Goal: Task Accomplishment & Management: Complete application form

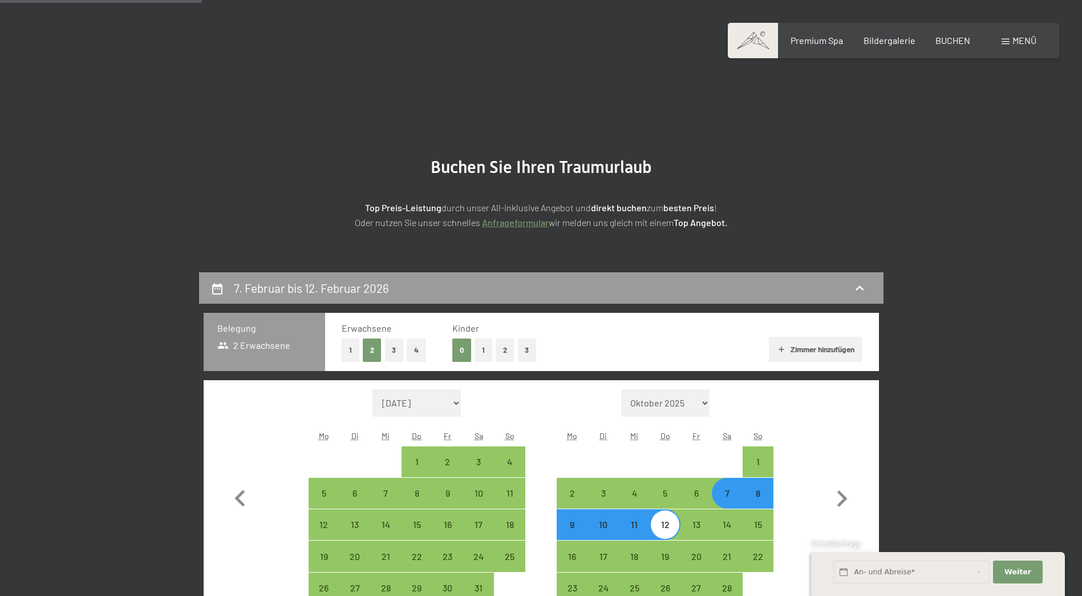
select select "2026-01-01"
select select "2026-02-01"
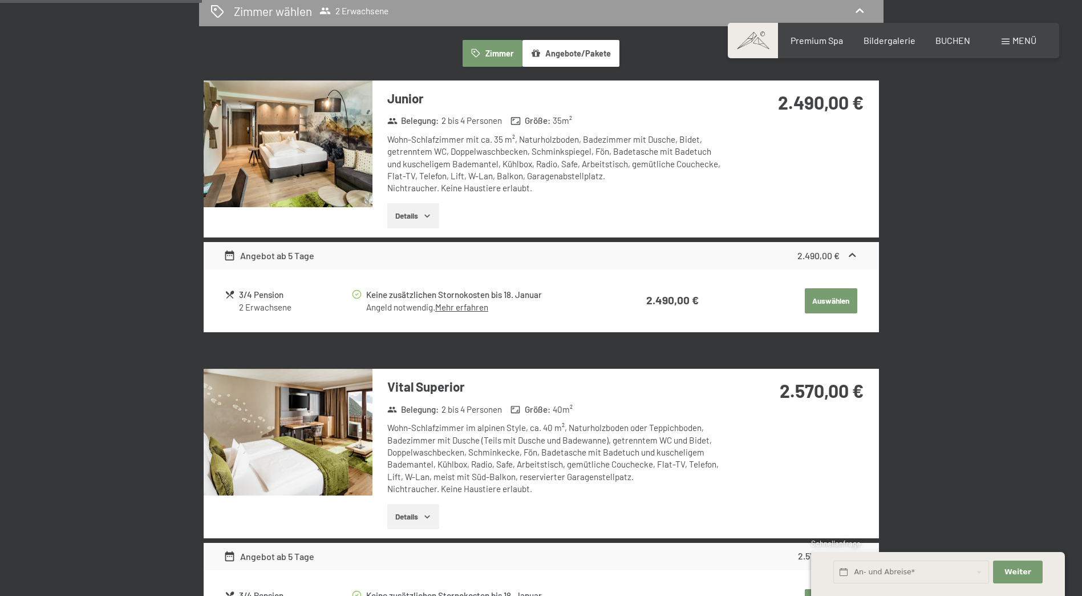
click at [853, 258] on icon at bounding box center [852, 255] width 12 height 12
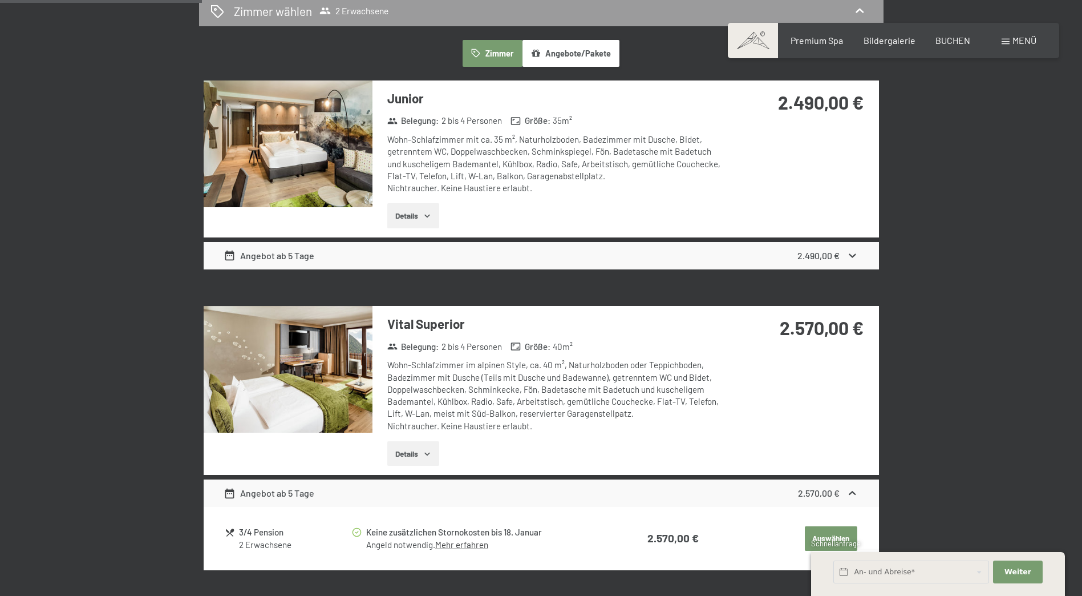
click at [853, 258] on icon at bounding box center [852, 255] width 12 height 12
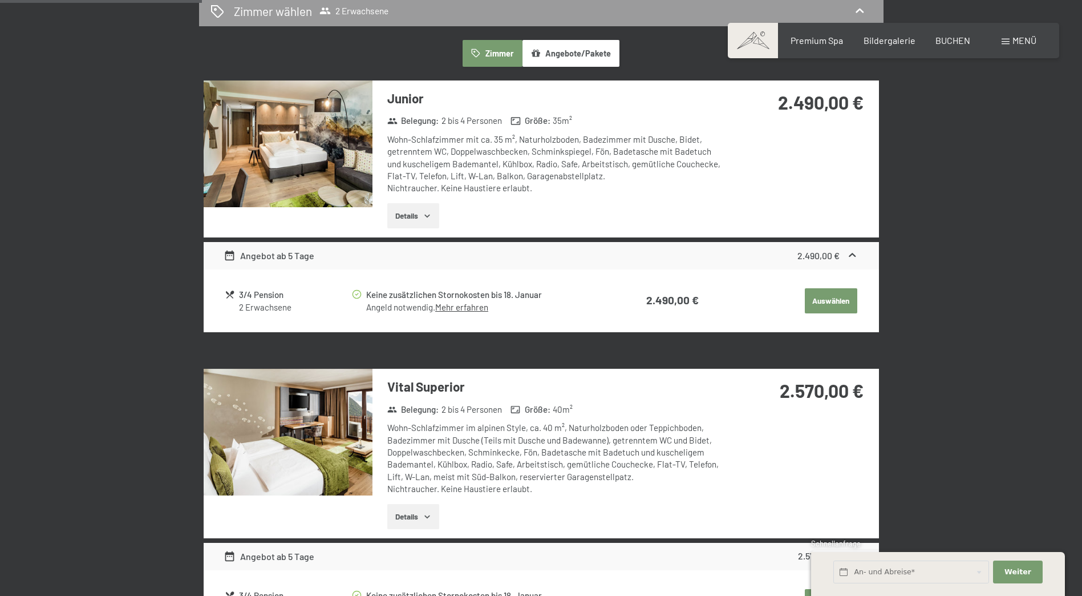
click at [464, 304] on link "Mehr erfahren" at bounding box center [461, 307] width 53 height 10
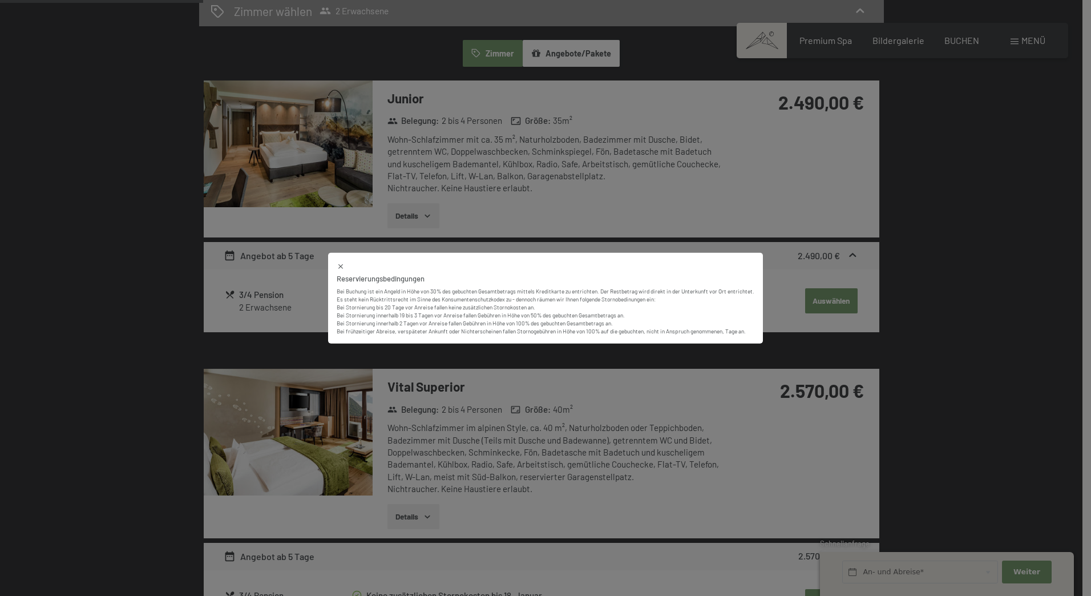
click at [965, 310] on div "Reservierungsbedingungen Bei Buchung ist ein Angeld in Höhe von 30% des gebucht…" at bounding box center [545, 298] width 1091 height 596
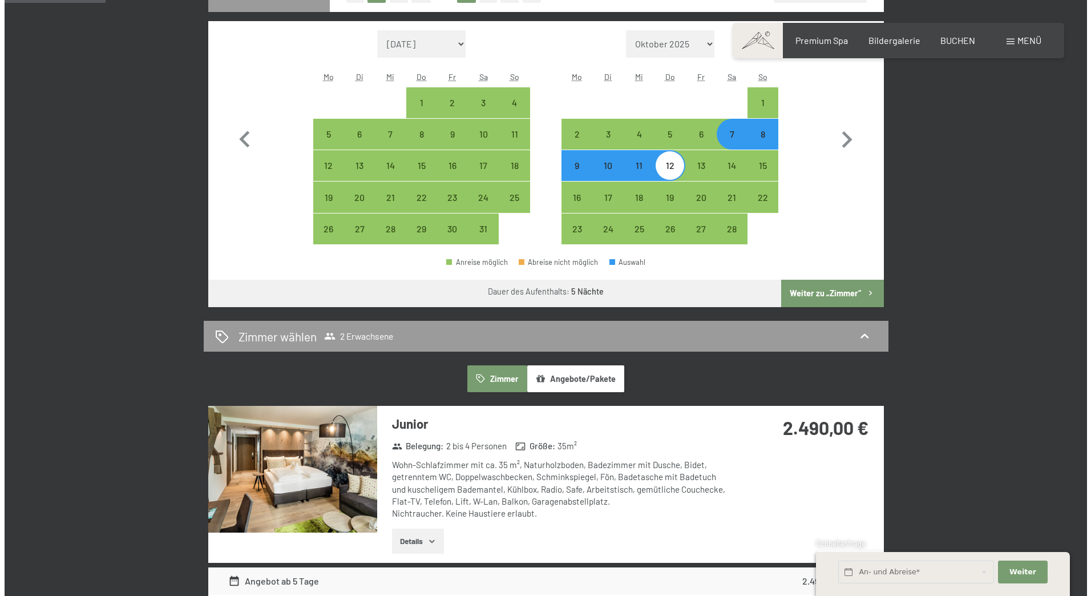
scroll to position [342, 0]
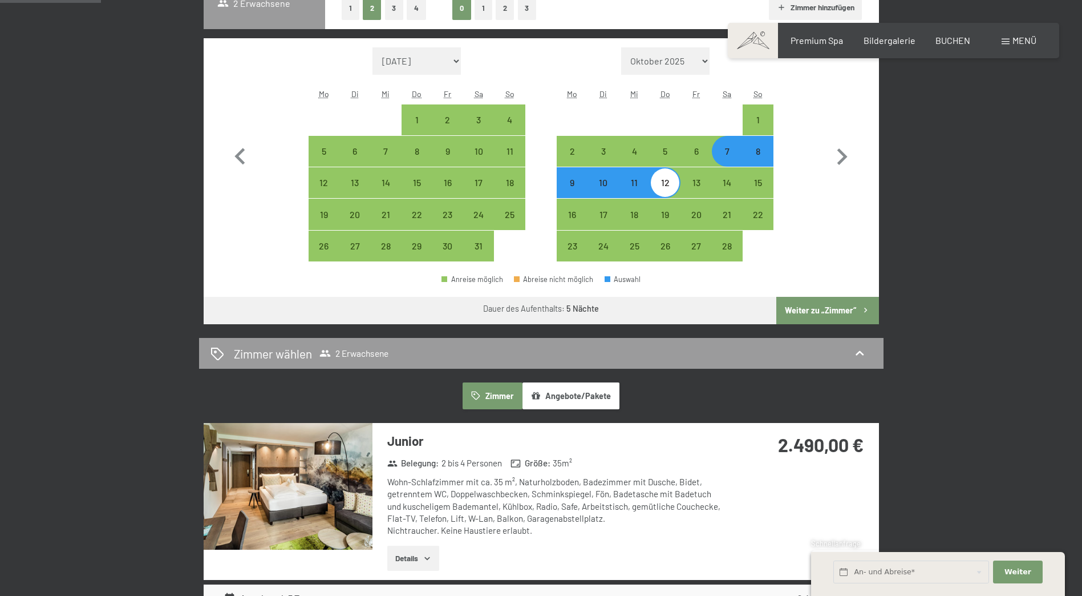
click at [1014, 39] on span "Menü" at bounding box center [1024, 40] width 24 height 11
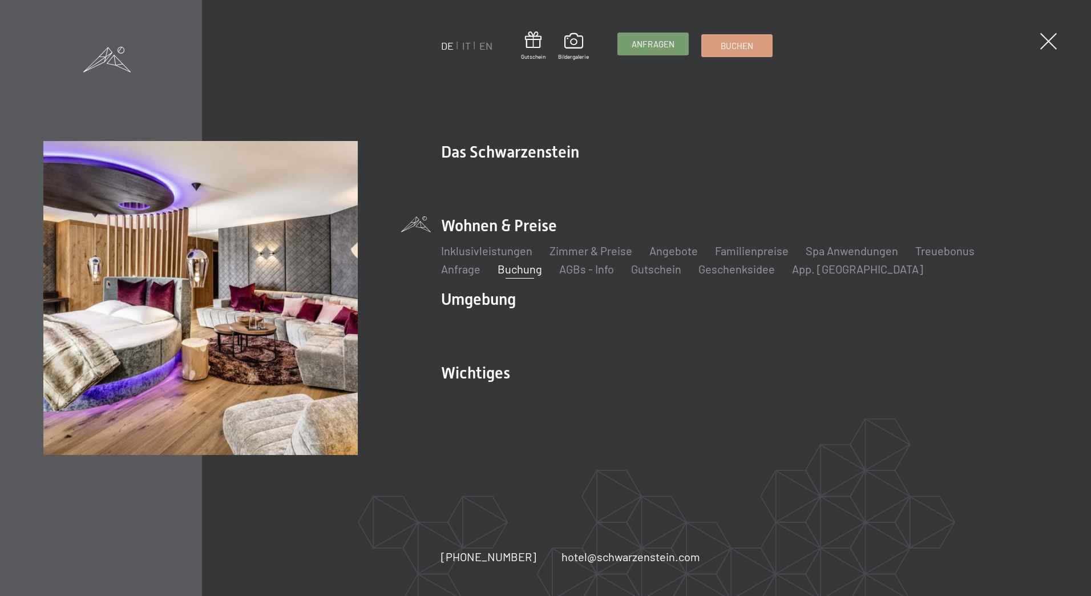
click at [647, 51] on link "Anfragen" at bounding box center [653, 44] width 70 height 22
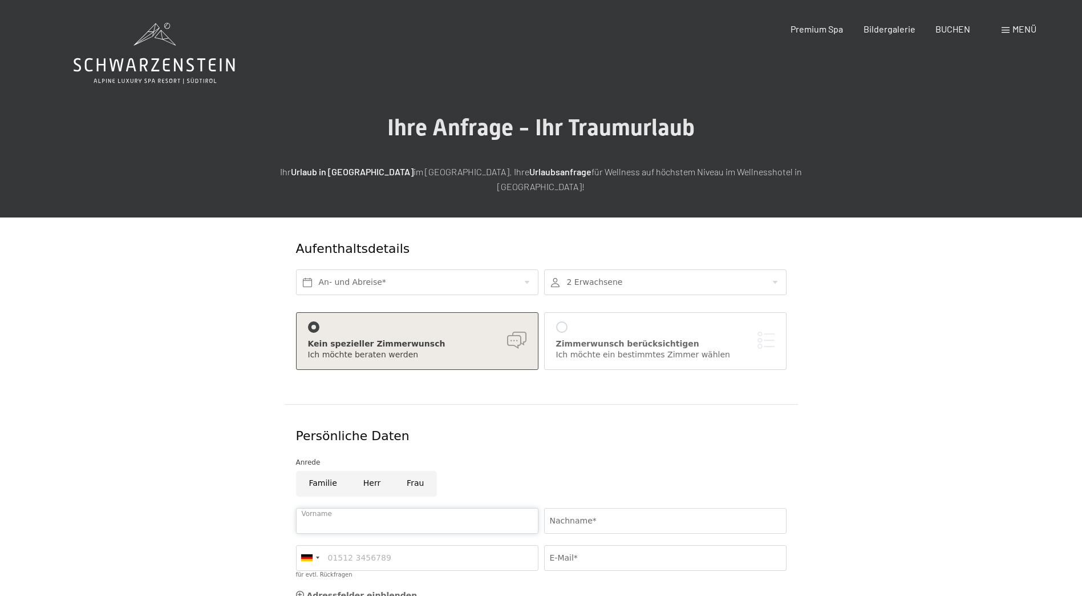
click at [318, 508] on input "Vorname" at bounding box center [417, 521] width 242 height 26
type input "Viviane"
type input "Piffczyk"
type input "01723423784"
type input "viviane.piffczyk@gmail.com"
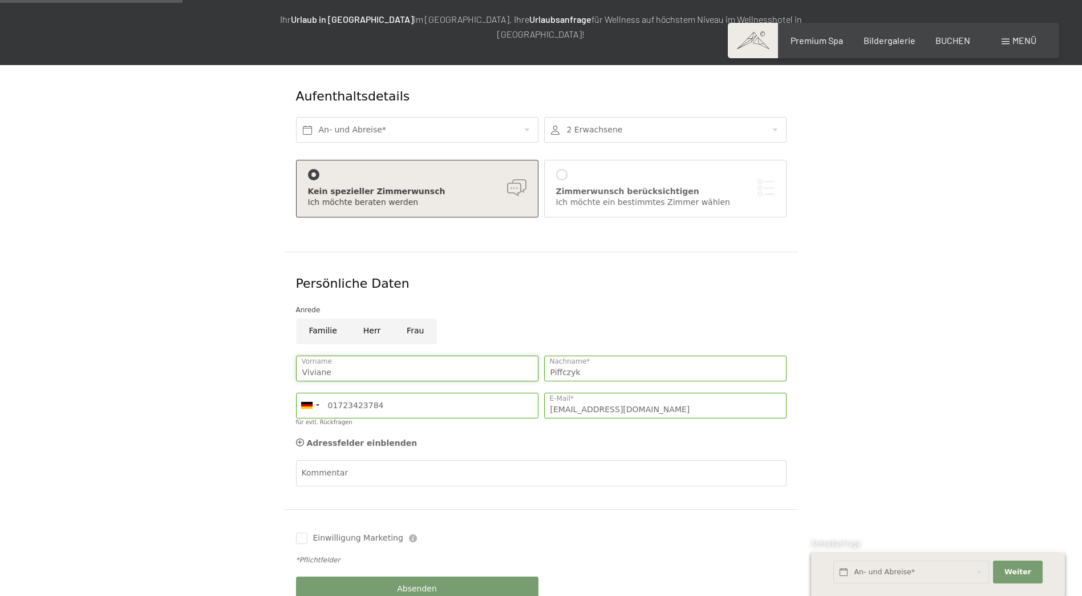
scroll to position [171, 0]
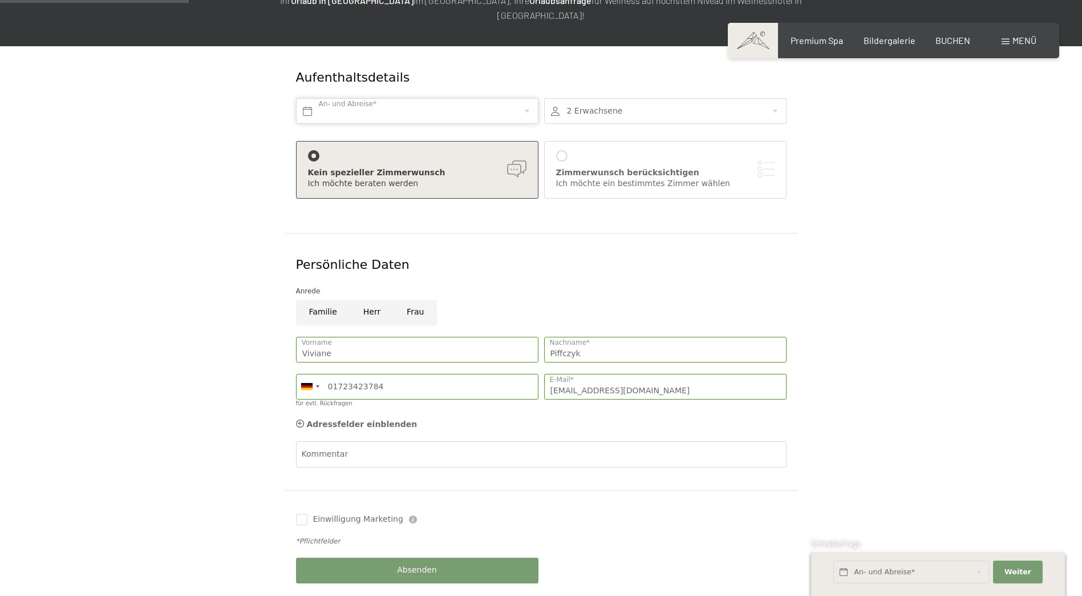
click at [363, 98] on input "text" at bounding box center [417, 111] width 242 height 26
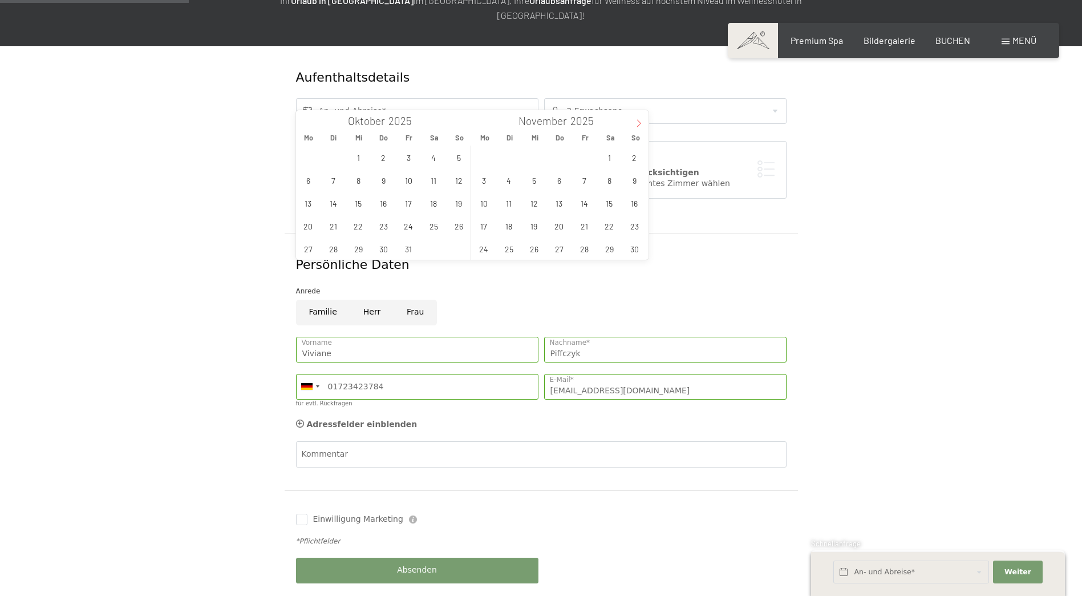
click at [636, 119] on span at bounding box center [638, 119] width 19 height 19
type input "2026"
click at [636, 119] on span at bounding box center [638, 119] width 19 height 19
type input "2026"
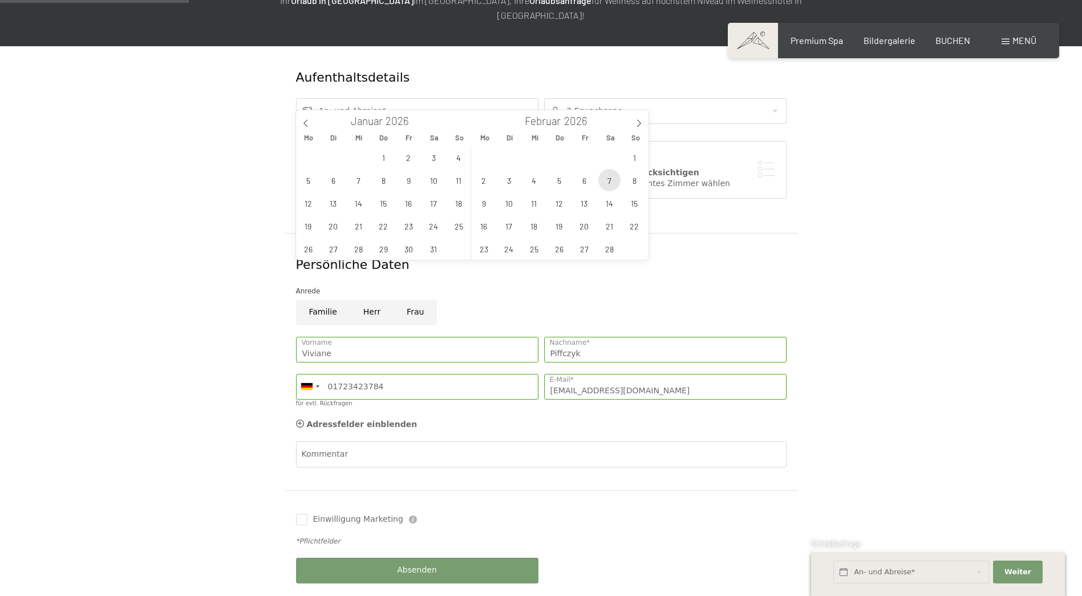
click at [610, 180] on span "7" at bounding box center [609, 180] width 22 height 22
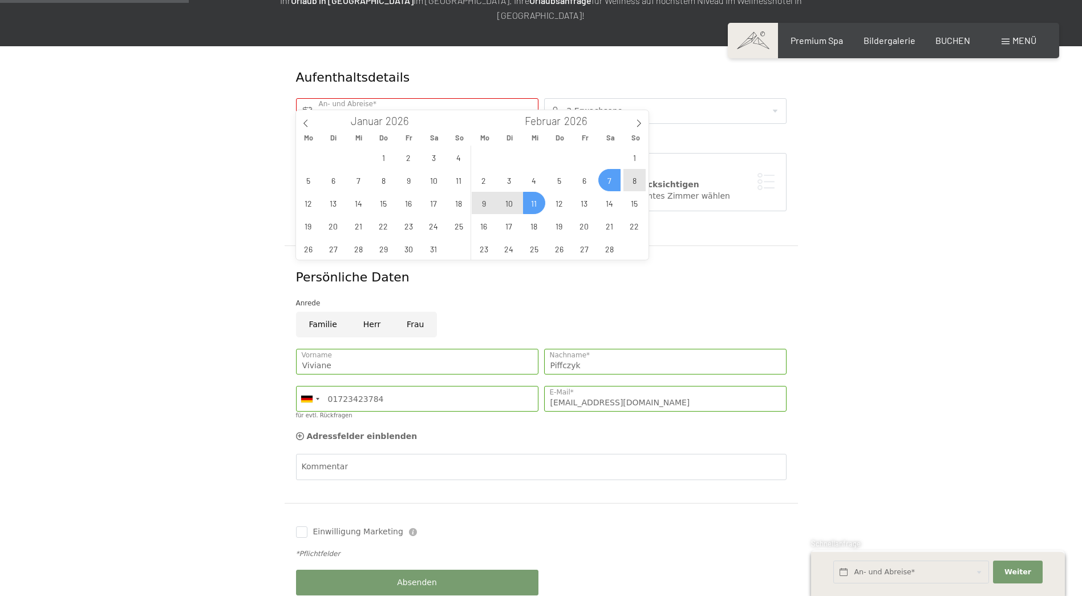
click at [534, 205] on span "11" at bounding box center [534, 203] width 22 height 22
type input "Sa. 07.02.2026 - Mi. 11.02.2026"
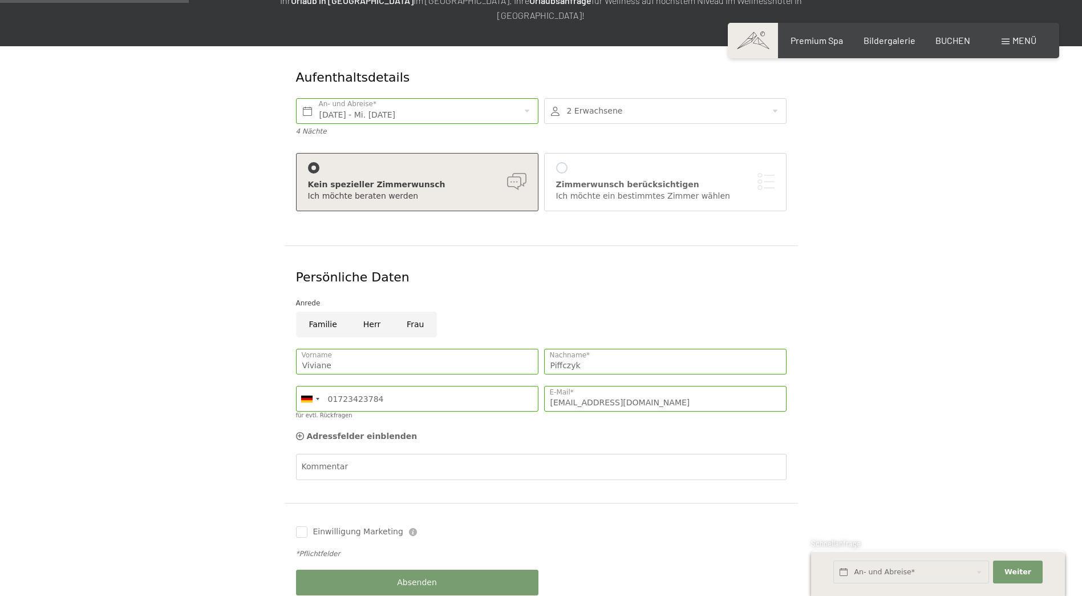
click at [609, 98] on div at bounding box center [665, 111] width 242 height 26
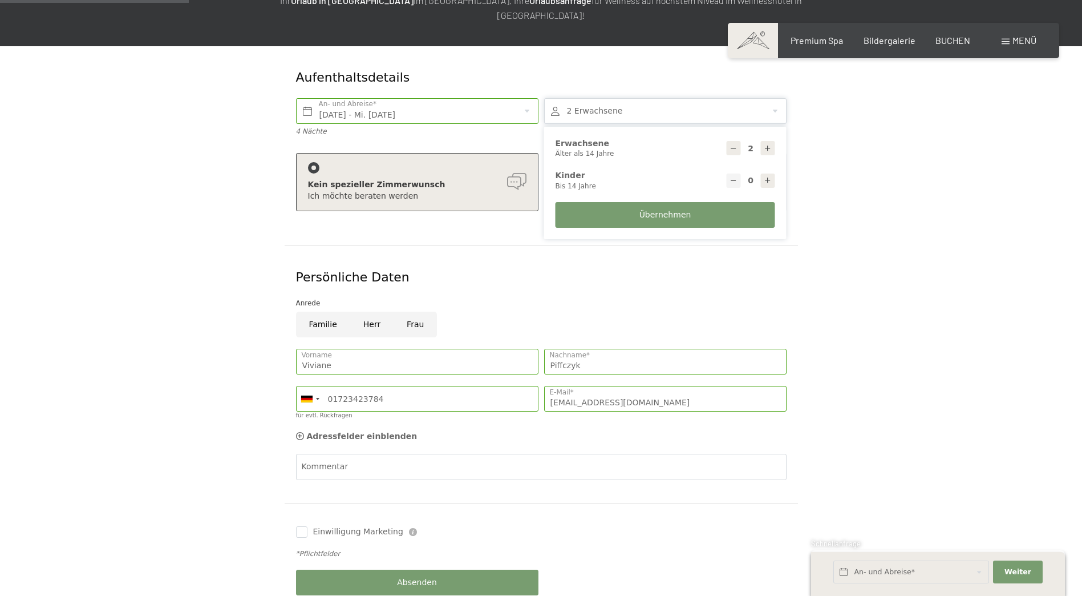
click at [731, 144] on icon at bounding box center [734, 148] width 8 height 8
type input "1"
click at [766, 176] on icon at bounding box center [768, 180] width 8 height 8
type input "1"
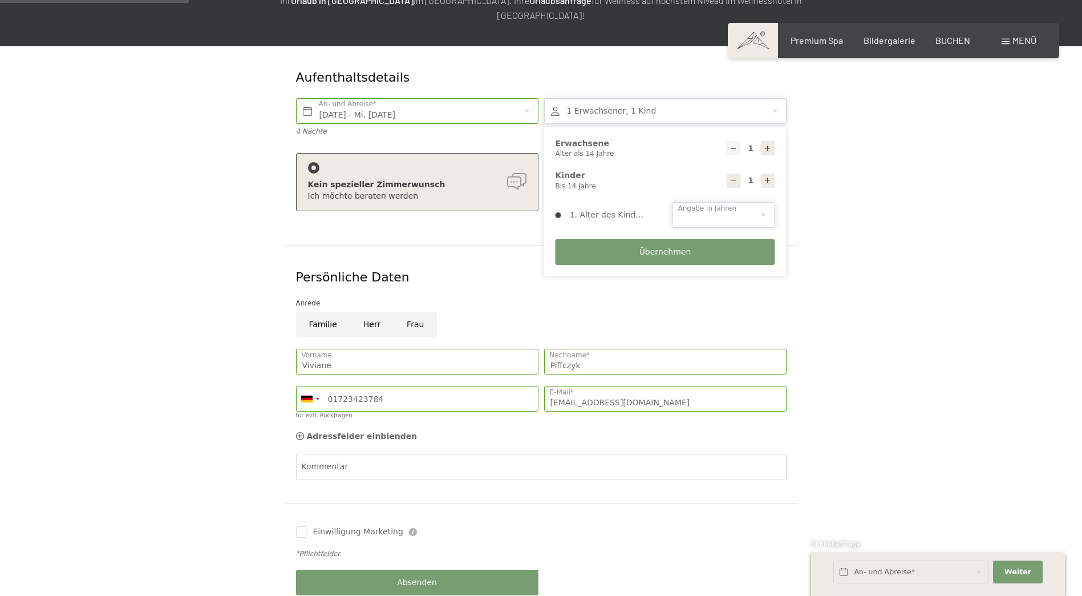
click at [731, 202] on select "0 1 2 3 4 5 6 7 8 9 10 11 12 13 14" at bounding box center [724, 215] width 103 height 26
select select "10"
click at [673, 202] on select "0 1 2 3 4 5 6 7 8 9 10 11 12 13 14" at bounding box center [724, 215] width 103 height 26
click at [672, 246] on span "Übernehmen" at bounding box center [665, 251] width 52 height 11
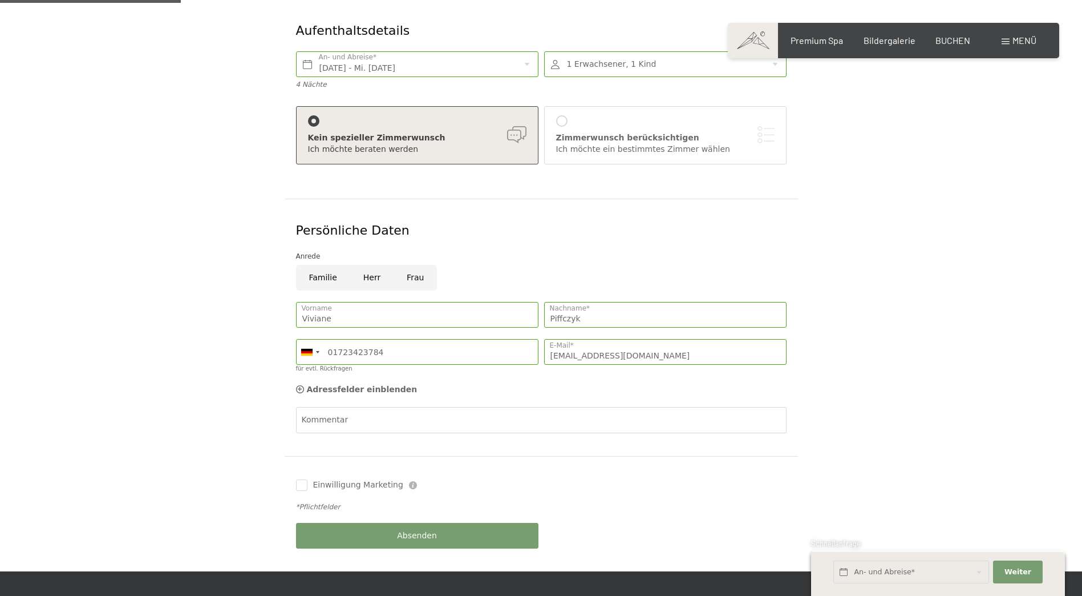
scroll to position [228, 0]
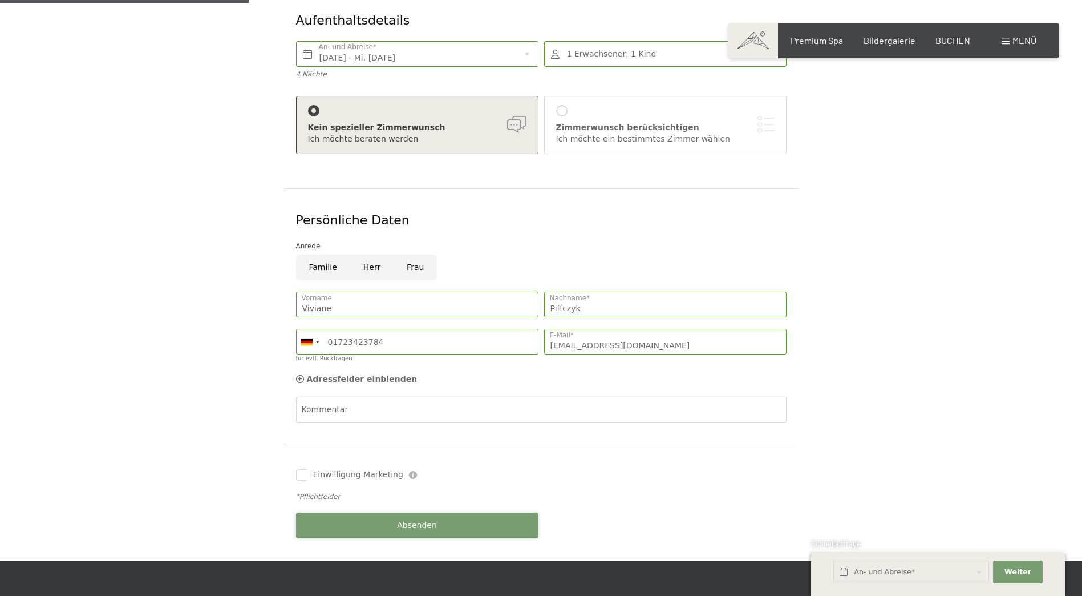
drag, startPoint x: 370, startPoint y: 509, endPoint x: 432, endPoint y: 506, distance: 62.3
click at [371, 512] on button "Absenden" at bounding box center [417, 525] width 242 height 26
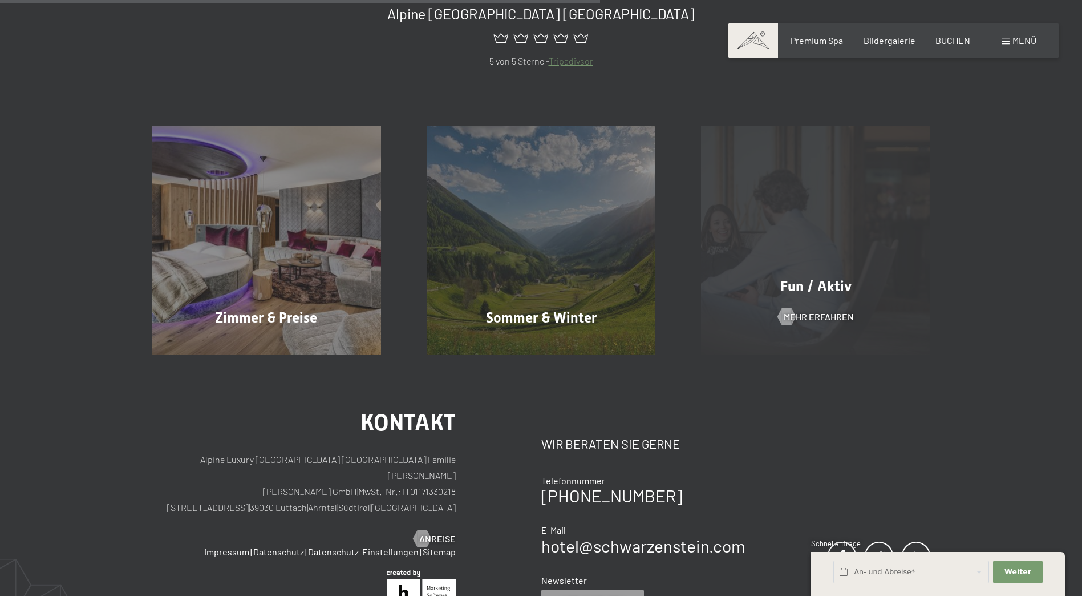
scroll to position [456, 0]
